Goal: Transaction & Acquisition: Purchase product/service

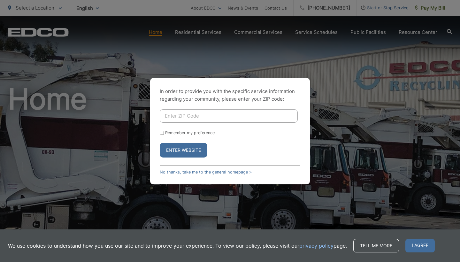
click at [209, 112] on input "Enter ZIP Code" at bounding box center [229, 115] width 138 height 13
type input "92084"
click at [195, 149] on button "Enter Website" at bounding box center [184, 150] width 48 height 15
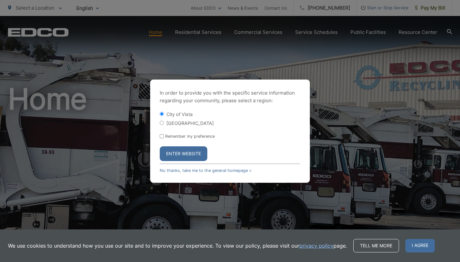
click at [178, 150] on button "Enter Website" at bounding box center [184, 153] width 48 height 15
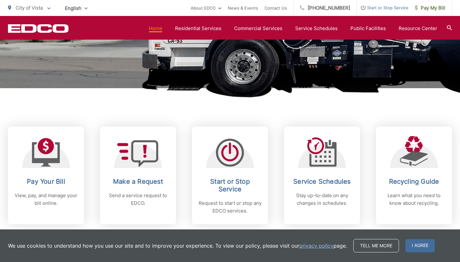
scroll to position [200, 0]
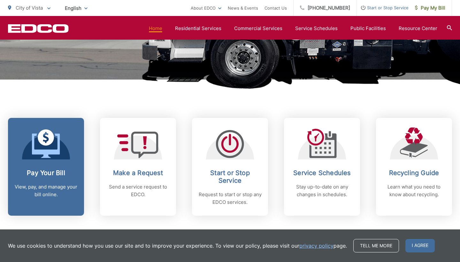
click at [61, 146] on div at bounding box center [46, 143] width 48 height 32
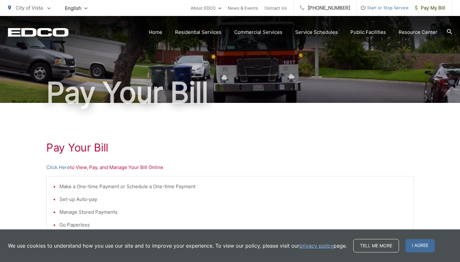
scroll to position [79, 0]
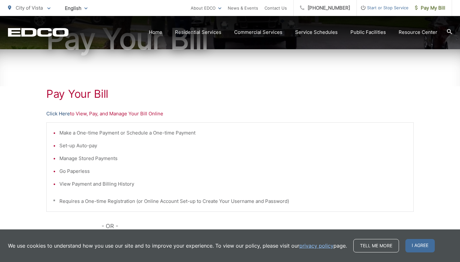
click at [61, 116] on link "Click Here" at bounding box center [58, 114] width 24 height 8
